Goal: Information Seeking & Learning: Find specific fact

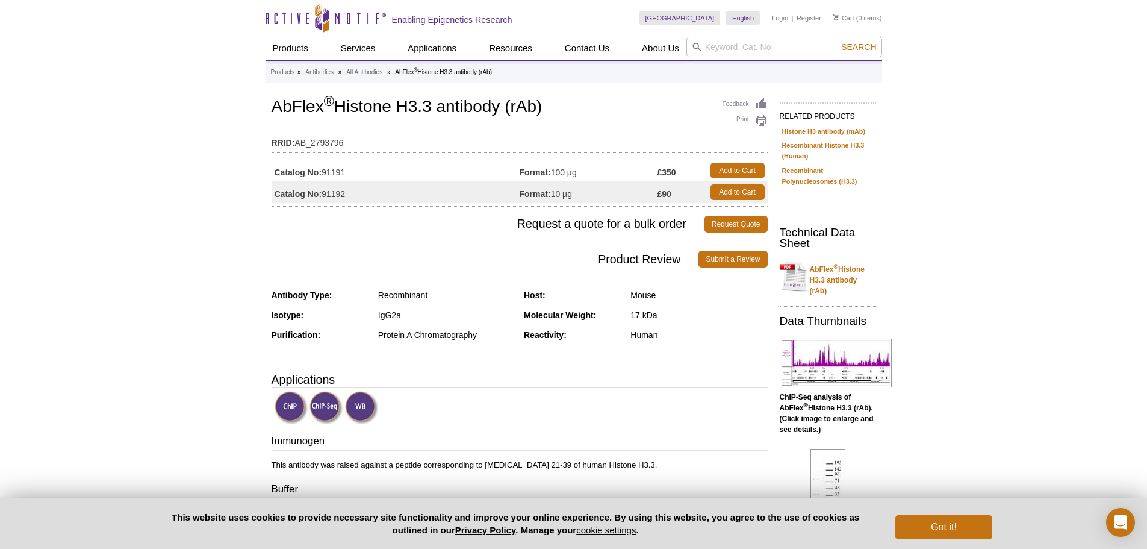
click at [340, 193] on td "Catalog No: 91192" at bounding box center [396, 192] width 248 height 22
copy td "91192"
click at [338, 190] on td "Catalog No: 91192" at bounding box center [396, 192] width 248 height 22
drag, startPoint x: 272, startPoint y: 106, endPoint x: 553, endPoint y: 114, distance: 281.9
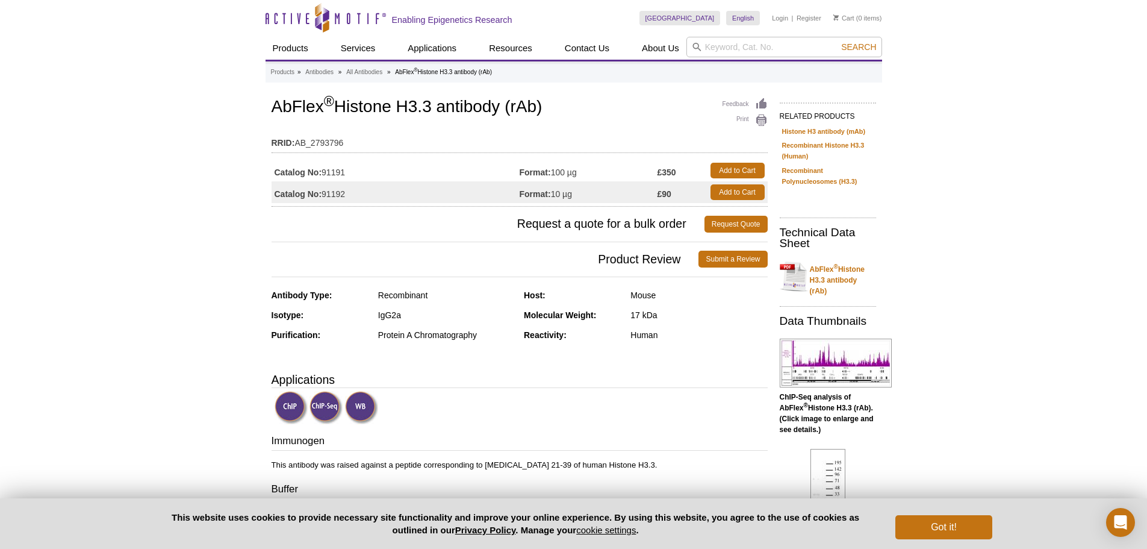
click at [553, 114] on h1 "AbFlex ® Histone H3.3 antibody (rAb)" at bounding box center [520, 108] width 496 height 20
copy h1 "AbFlex ® Histone H3.3 antibody (rAb)"
click at [331, 191] on td "Catalog No: 91192" at bounding box center [396, 192] width 248 height 22
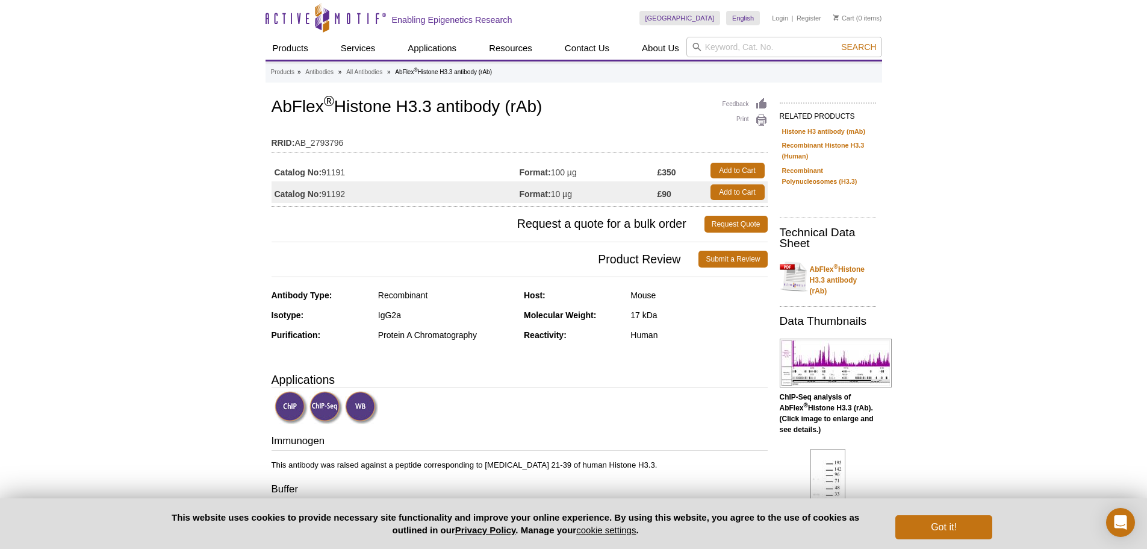
copy td "91192"
